Goal: Information Seeking & Learning: Learn about a topic

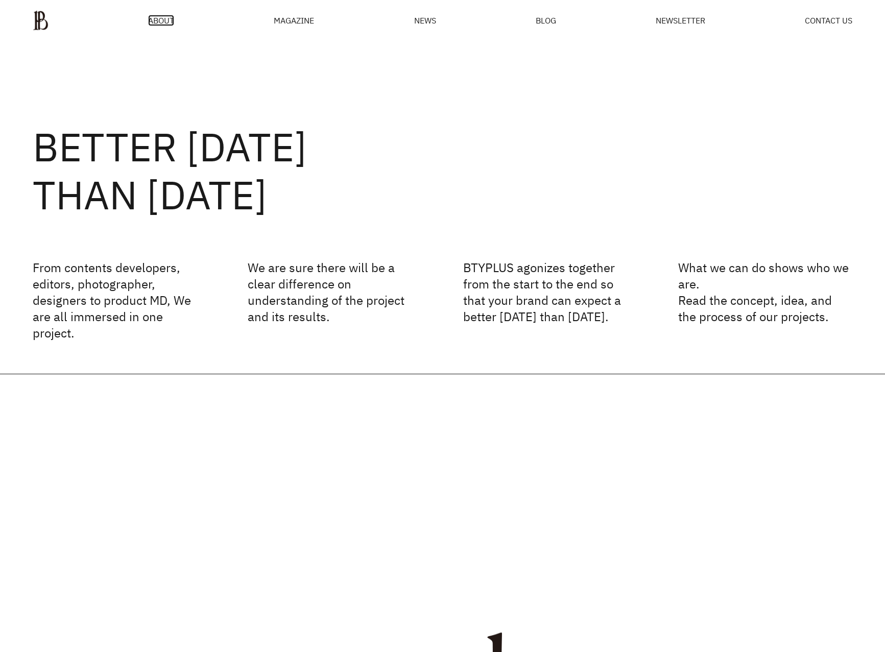
click at [163, 25] on span "ABOUT" at bounding box center [161, 20] width 26 height 8
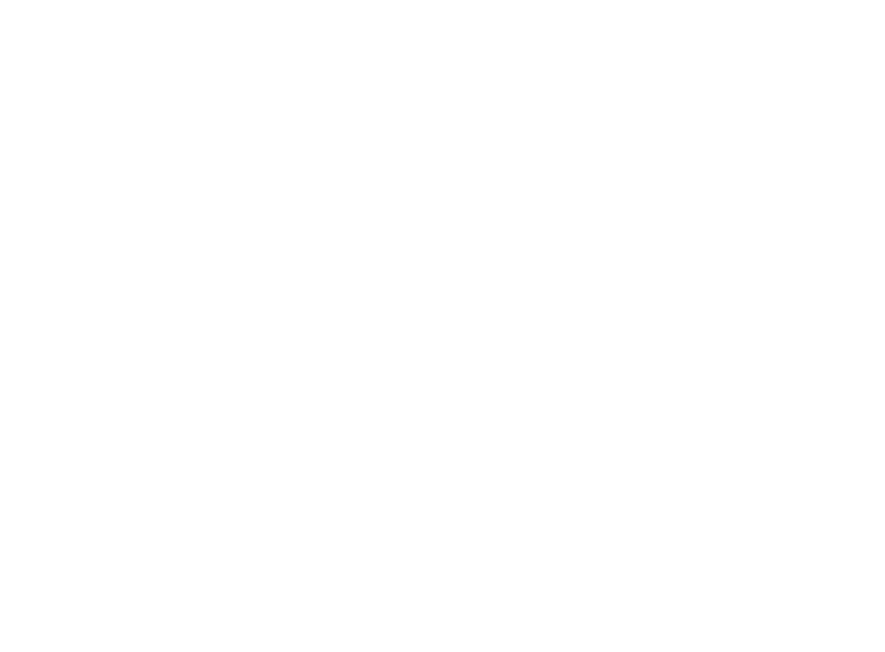
click at [0, 0] on html at bounding box center [0, 0] width 0 height 0
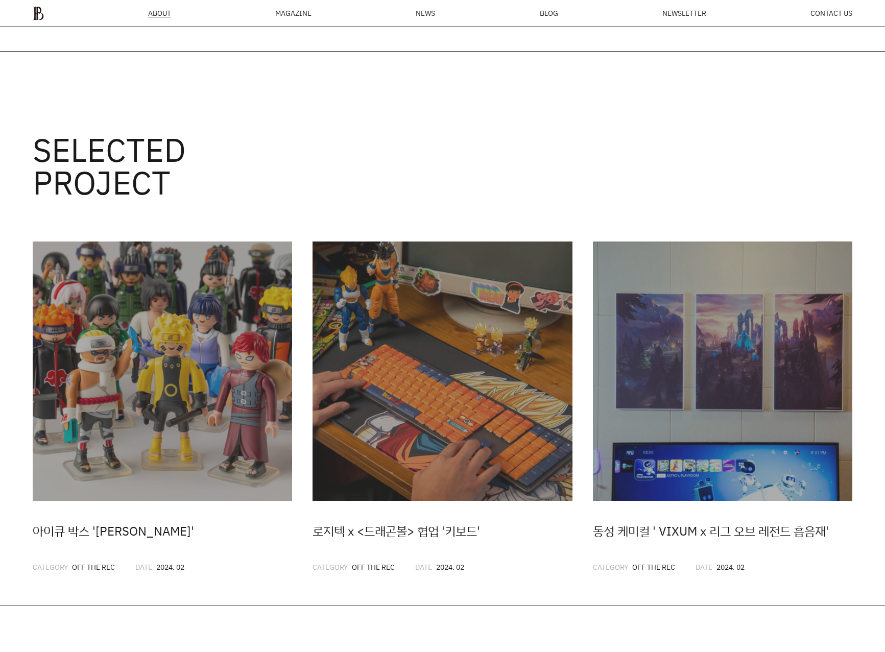
scroll to position [2078, 0]
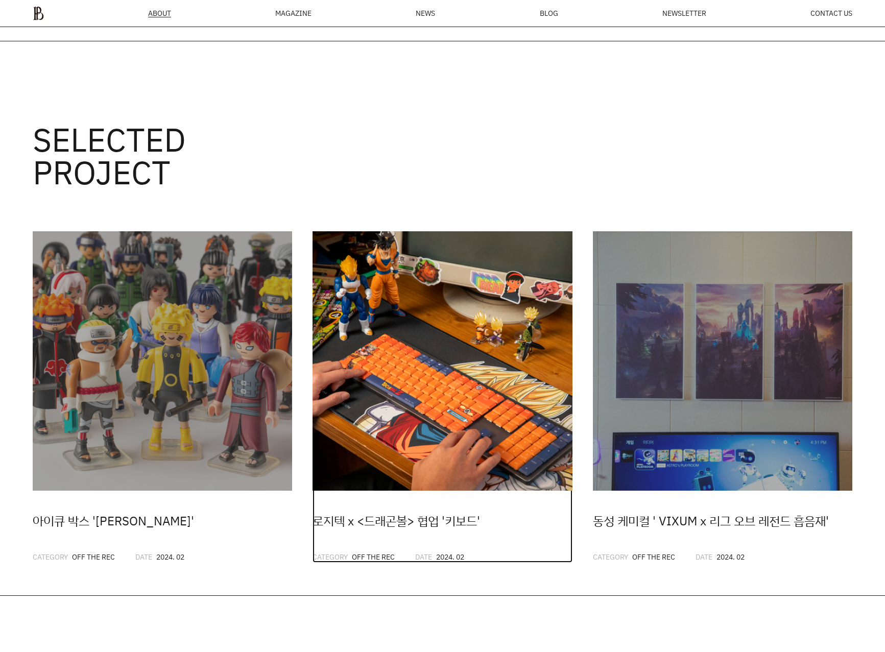
click at [448, 320] on img at bounding box center [441, 360] width 259 height 259
